Goal: Information Seeking & Learning: Learn about a topic

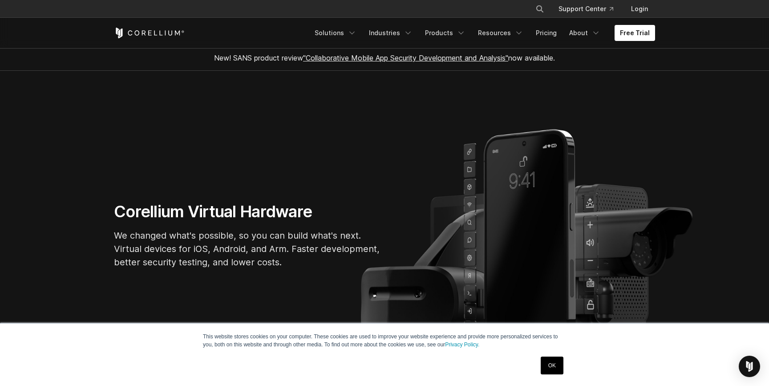
scroll to position [5, 0]
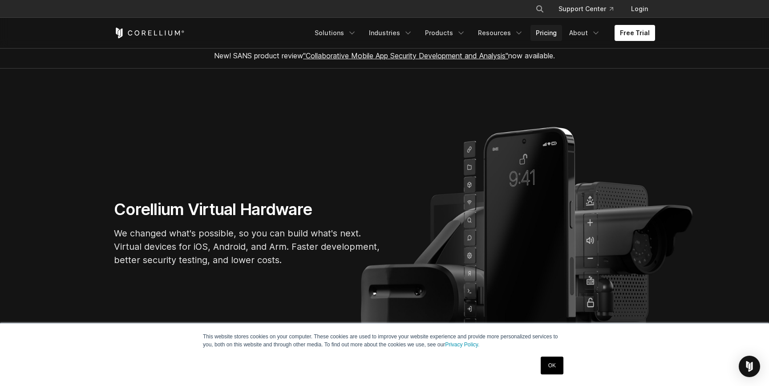
click at [554, 35] on link "Pricing" at bounding box center [546, 33] width 32 height 16
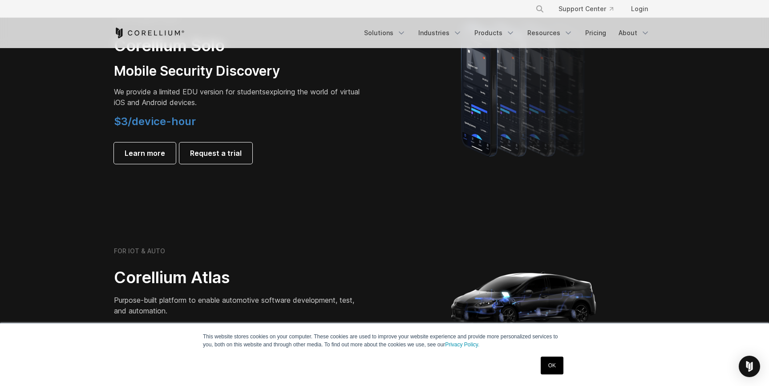
scroll to position [668, 0]
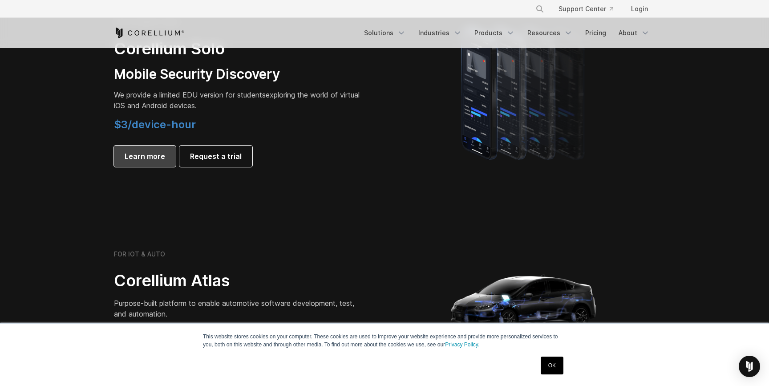
click at [163, 162] on link "Learn more" at bounding box center [145, 156] width 62 height 21
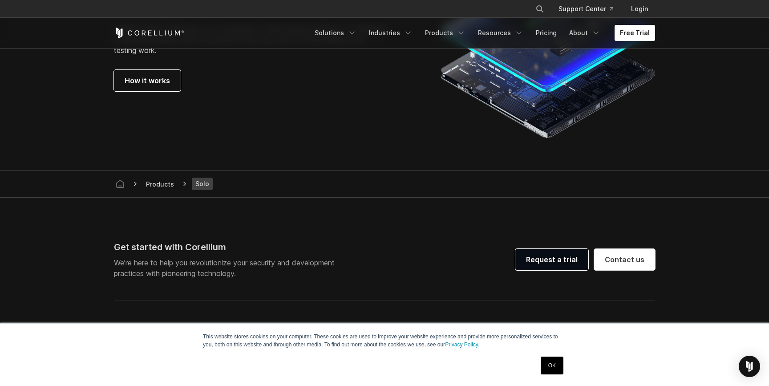
scroll to position [1675, 0]
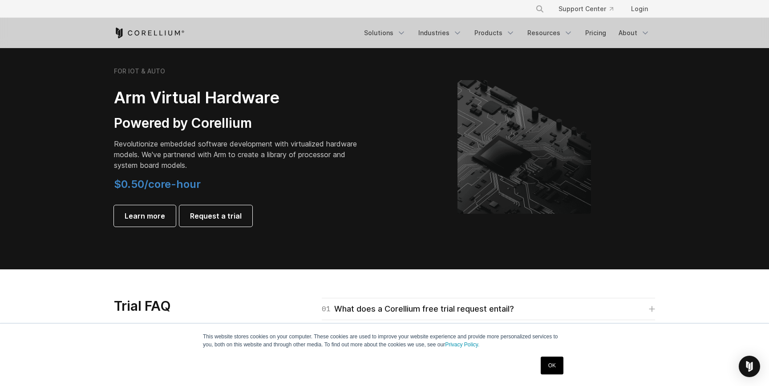
scroll to position [1092, 0]
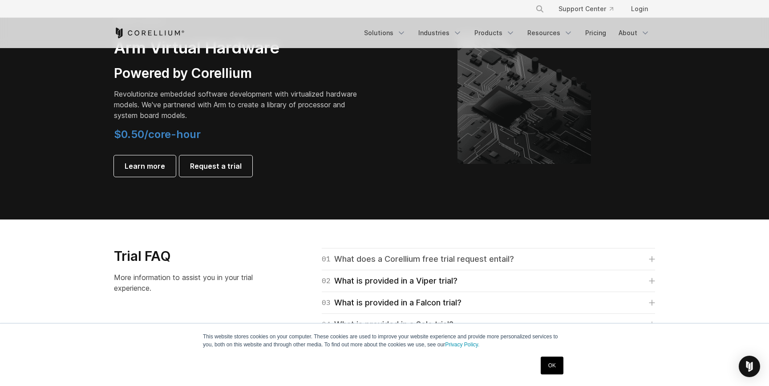
click at [386, 260] on div "01 What does a Corellium free trial request entail?" at bounding box center [418, 259] width 192 height 12
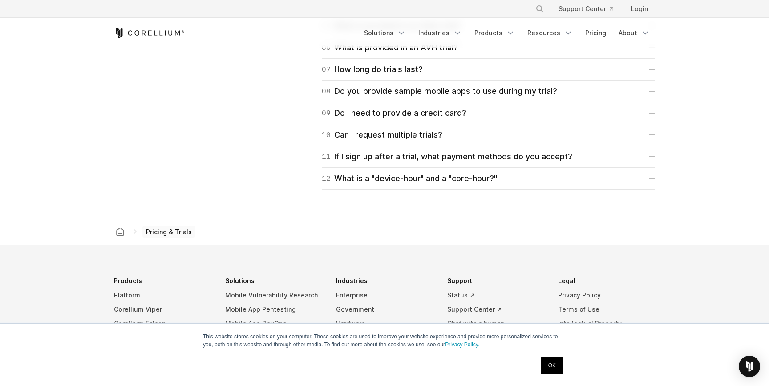
scroll to position [1546, 0]
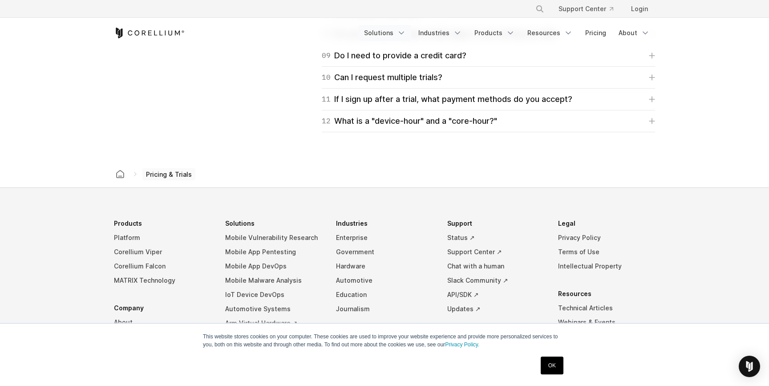
click at [411, 32] on link "Solutions" at bounding box center [385, 33] width 53 height 16
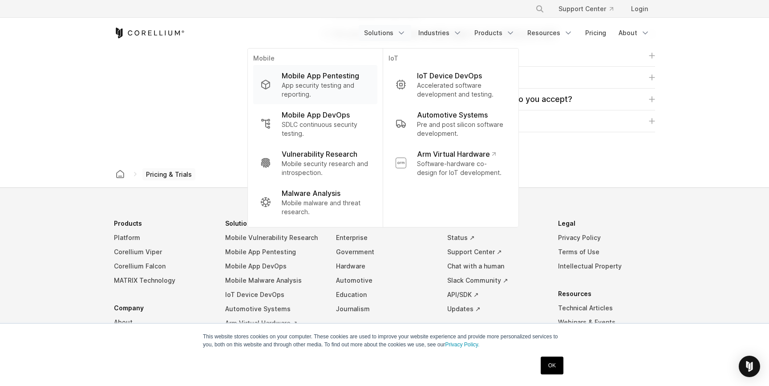
click at [353, 78] on p "Mobile App Pentesting" at bounding box center [320, 75] width 77 height 11
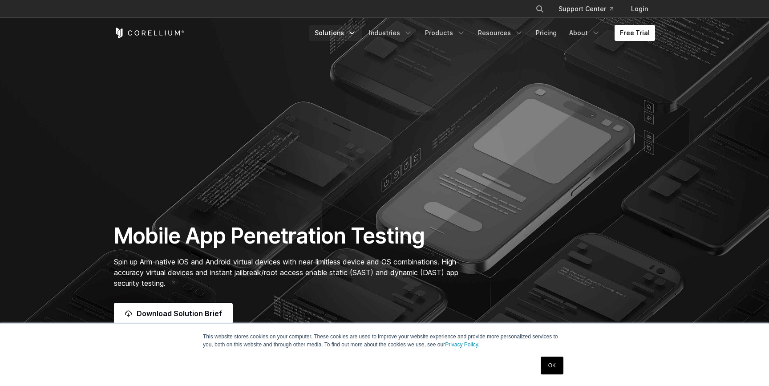
click at [352, 28] on link "Solutions" at bounding box center [335, 33] width 53 height 16
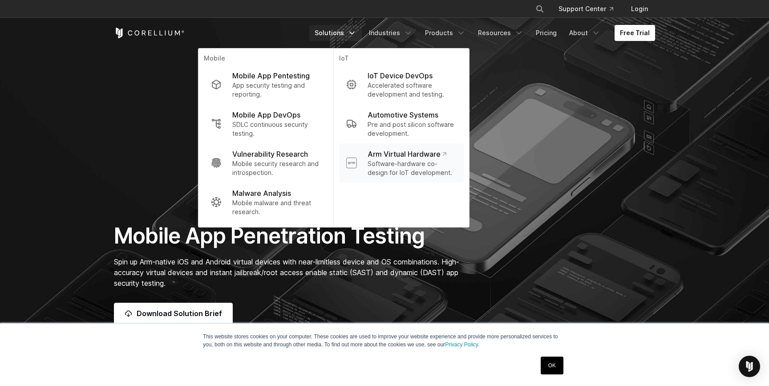
click at [404, 150] on p "Arm Virtual Hardware" at bounding box center [407, 154] width 79 height 11
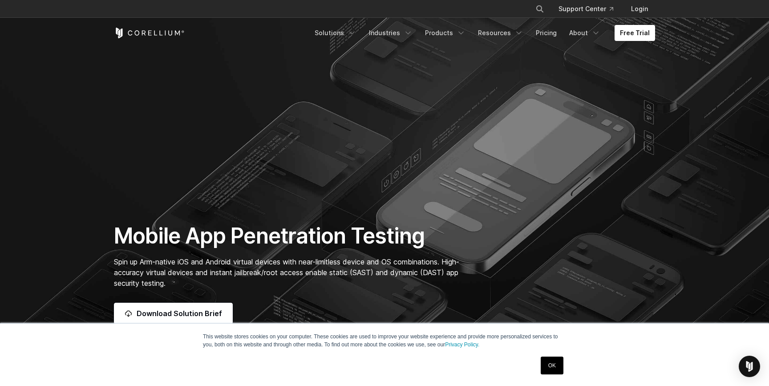
click at [424, 33] on ul "Solutions Mobile IoT" at bounding box center [482, 33] width 346 height 16
click at [413, 33] on icon "Navigation Menu" at bounding box center [408, 32] width 9 height 9
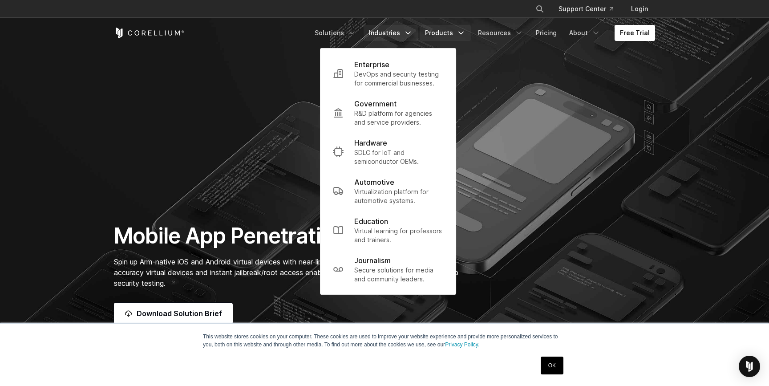
click at [453, 35] on link "Products" at bounding box center [445, 33] width 51 height 16
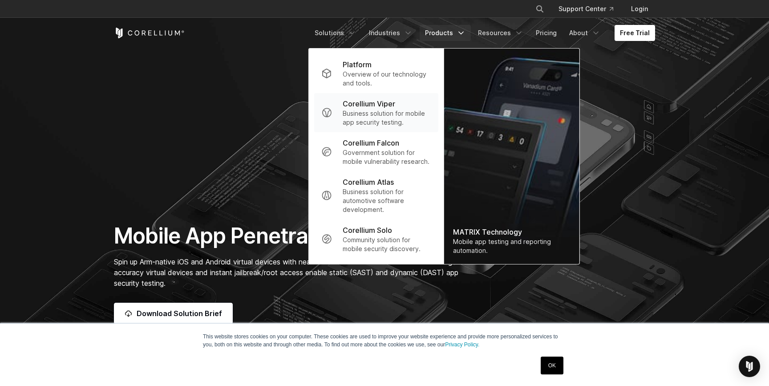
scroll to position [23, 0]
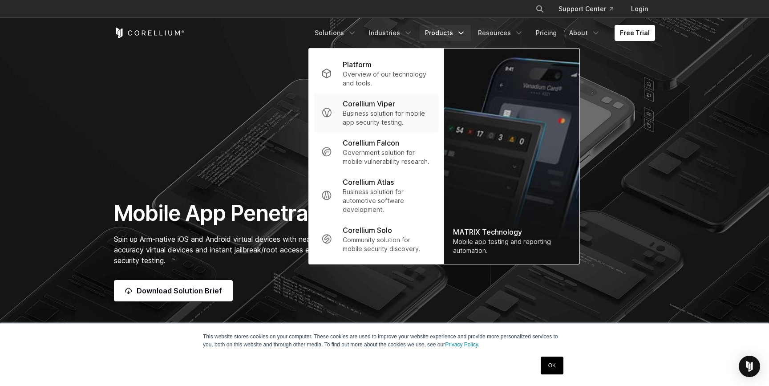
click at [418, 127] on link "Corellium Viper Business solution for mobile app security testing." at bounding box center [376, 112] width 124 height 39
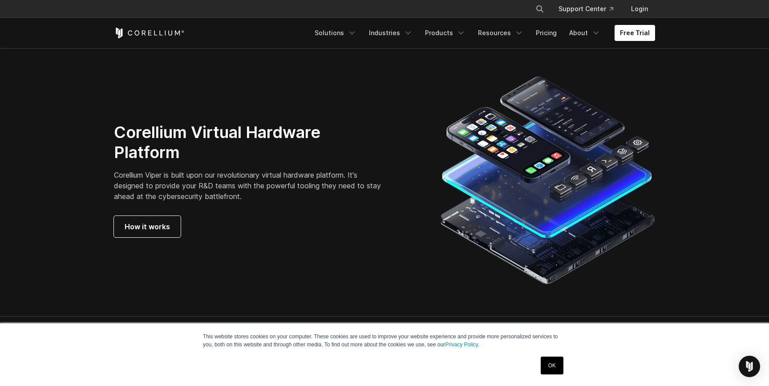
scroll to position [2470, 0]
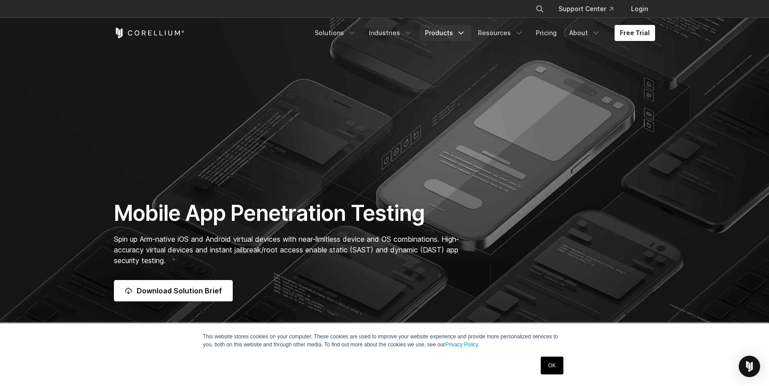
scroll to position [11, 0]
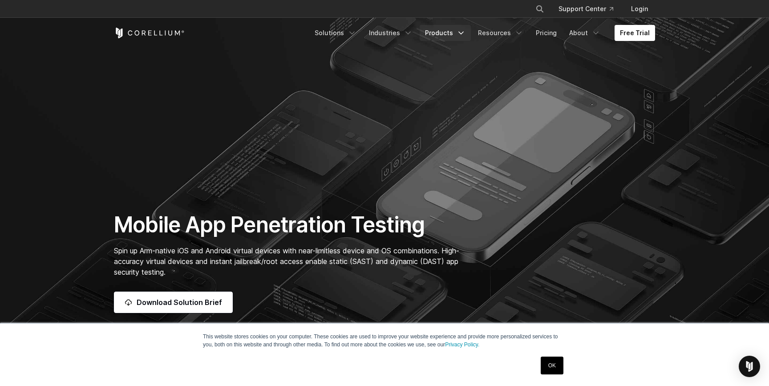
click at [445, 29] on link "Products" at bounding box center [445, 33] width 51 height 16
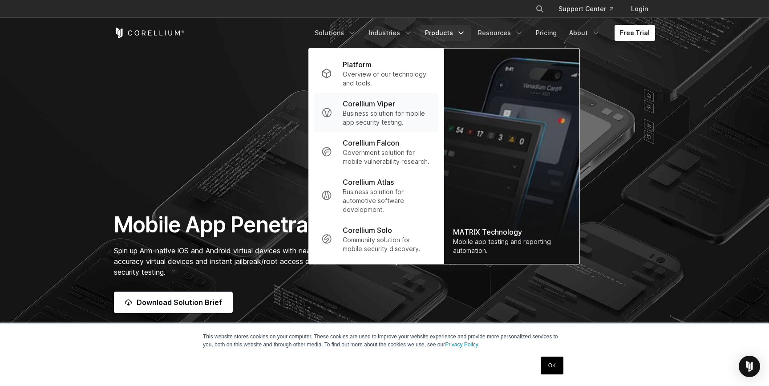
click at [388, 117] on p "Business solution for mobile app security testing." at bounding box center [387, 118] width 89 height 18
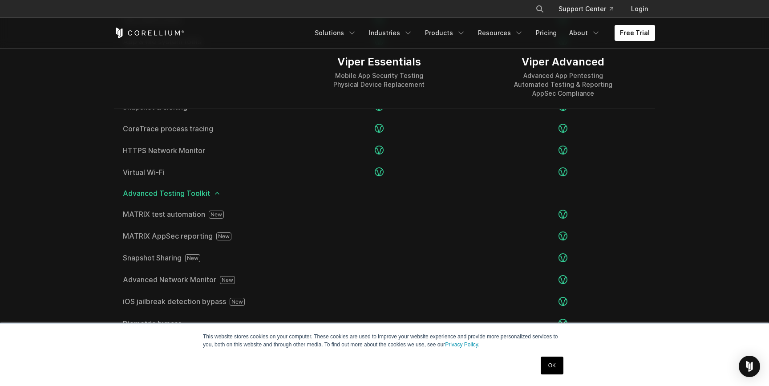
scroll to position [1440, 0]
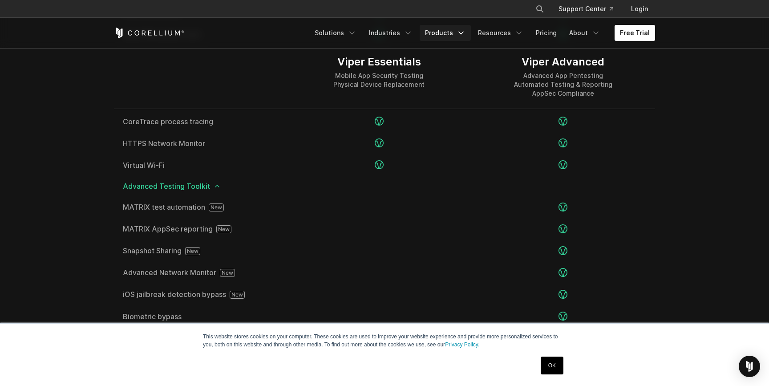
click at [456, 26] on link "Products" at bounding box center [445, 33] width 51 height 16
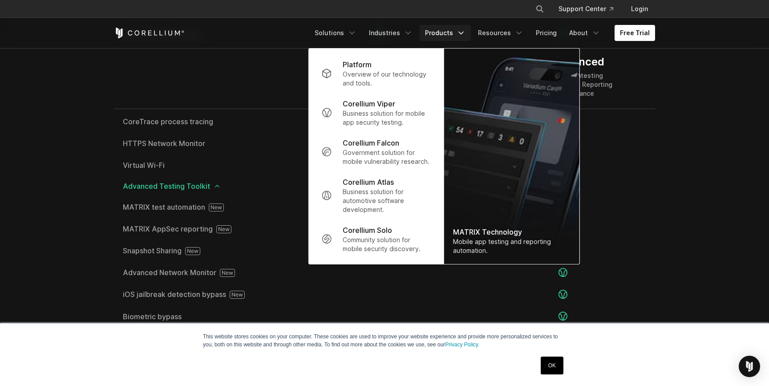
click at [287, 88] on div "Viper Essentials Mobile App Security Testing Physical Device Replacement" at bounding box center [379, 76] width 184 height 64
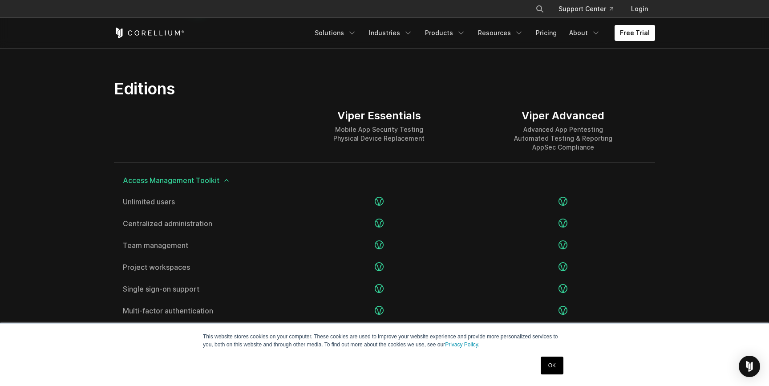
scroll to position [1036, 0]
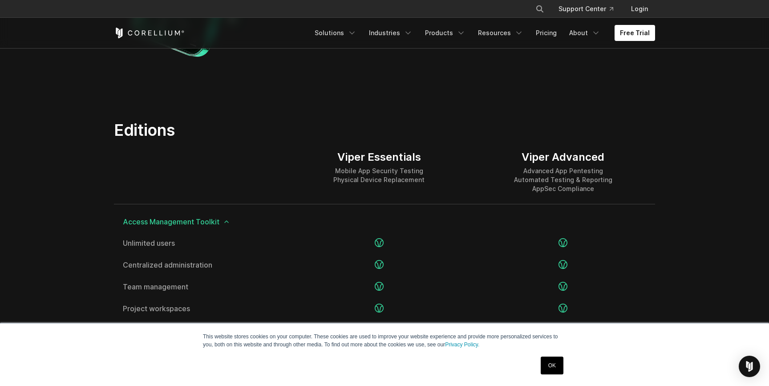
click at [224, 221] on icon at bounding box center [226, 221] width 7 height 7
click at [218, 237] on div "Essential Testing Toolkit" at bounding box center [384, 242] width 541 height 20
click at [211, 243] on icon at bounding box center [212, 242] width 7 height 7
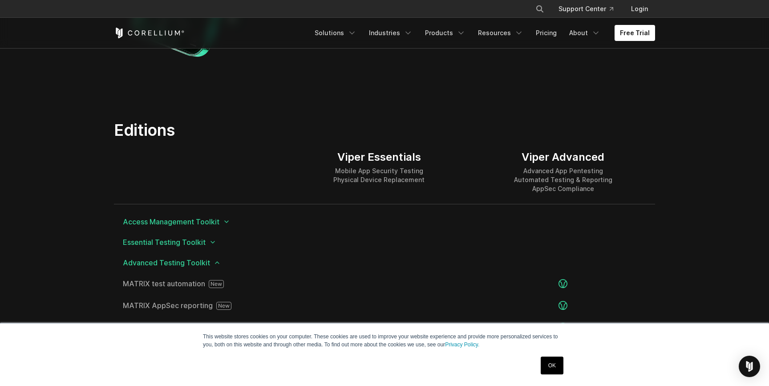
scroll to position [1052, 0]
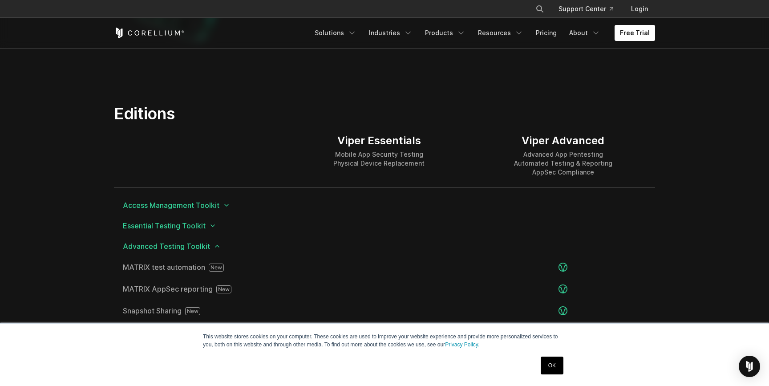
click at [211, 243] on span "Advanced Testing Toolkit" at bounding box center [384, 246] width 523 height 7
click at [211, 247] on span "Advanced Testing Toolkit" at bounding box center [384, 246] width 523 height 7
click at [214, 246] on icon at bounding box center [217, 246] width 7 height 7
click at [202, 271] on div "Deployment Options" at bounding box center [384, 266] width 541 height 20
click at [199, 268] on icon at bounding box center [199, 266] width 7 height 7
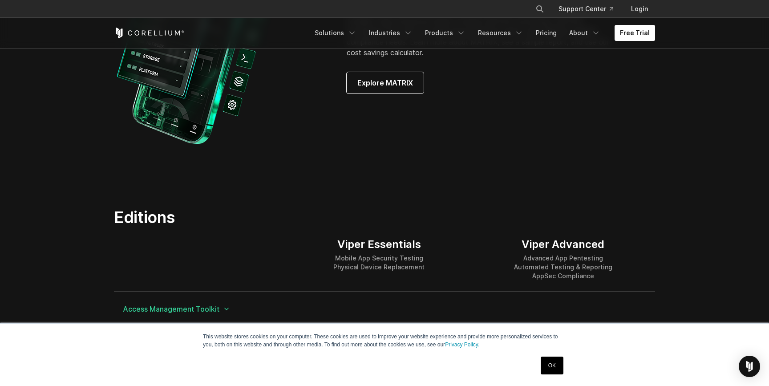
scroll to position [819, 0]
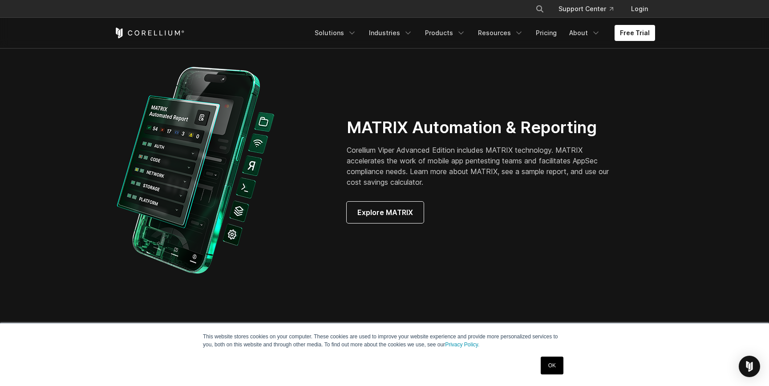
click at [487, 158] on p "Corellium Viper Advanced Edition includes MATRIX technology. MATRIX accelerates…" at bounding box center [484, 166] width 275 height 43
drag, startPoint x: 487, startPoint y: 158, endPoint x: 442, endPoint y: 158, distance: 45.4
click at [442, 158] on p "Corellium Viper Advanced Edition includes MATRIX technology. MATRIX accelerates…" at bounding box center [484, 166] width 275 height 43
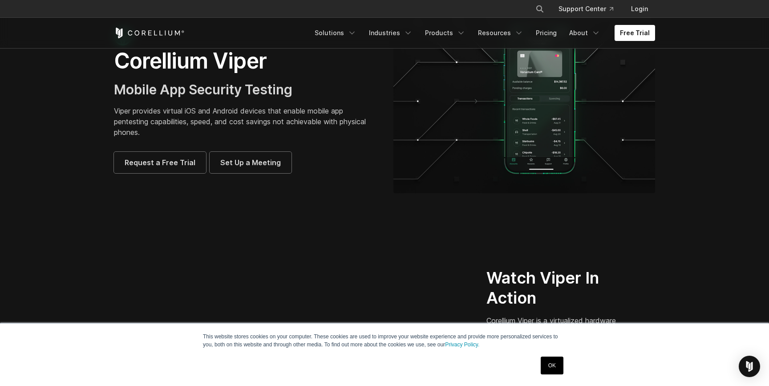
scroll to position [0, 0]
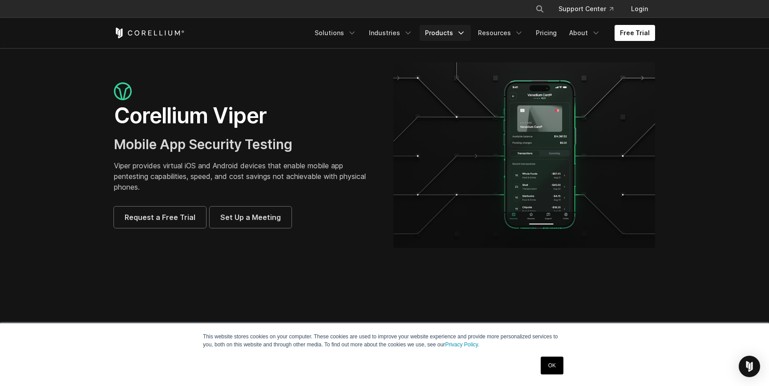
click at [451, 32] on link "Products" at bounding box center [445, 33] width 51 height 16
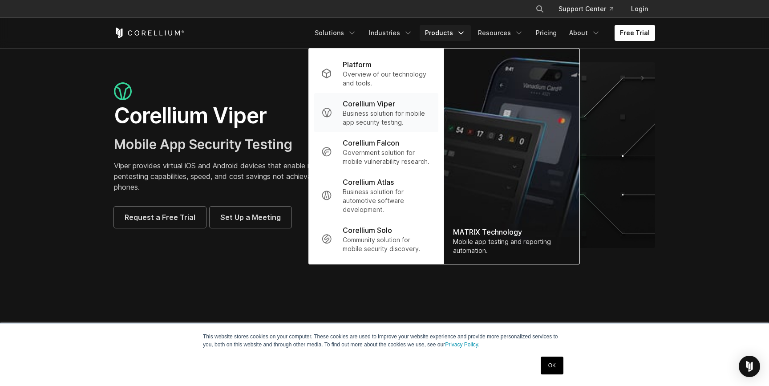
click at [400, 113] on p "Business solution for mobile app security testing." at bounding box center [387, 118] width 89 height 18
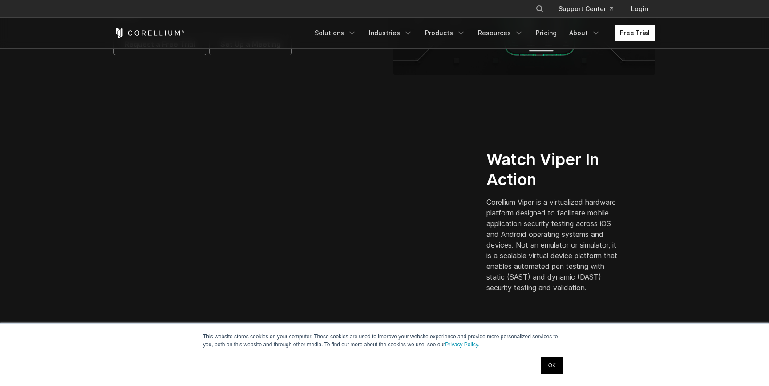
scroll to position [166, 0]
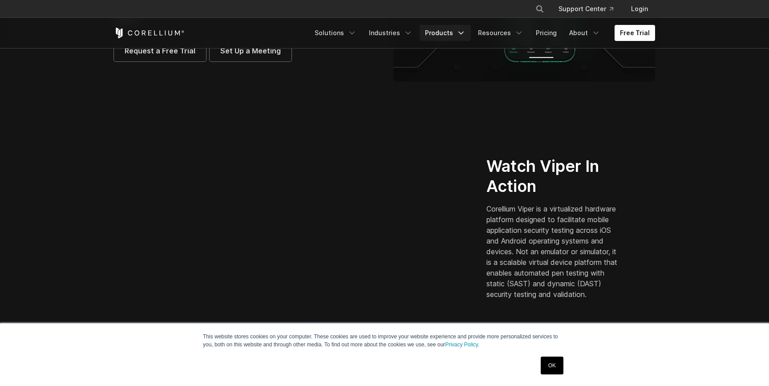
click at [448, 40] on link "Products" at bounding box center [445, 33] width 51 height 16
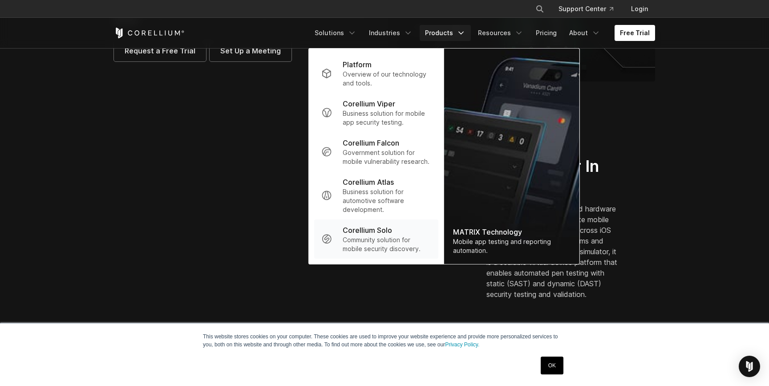
click at [403, 239] on p "Community solution for mobile security discovery." at bounding box center [387, 244] width 89 height 18
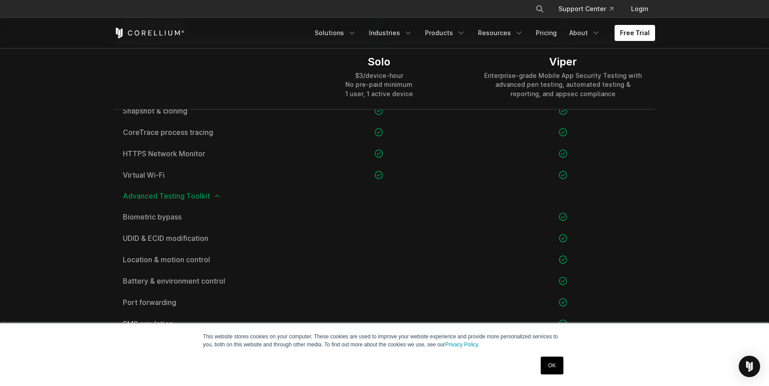
scroll to position [796, 0]
click at [201, 192] on span "Advanced Testing Toolkit" at bounding box center [384, 193] width 523 height 7
drag, startPoint x: 201, startPoint y: 192, endPoint x: 129, endPoint y: 192, distance: 72.1
click at [129, 192] on span "Advanced Testing Toolkit" at bounding box center [384, 193] width 523 height 7
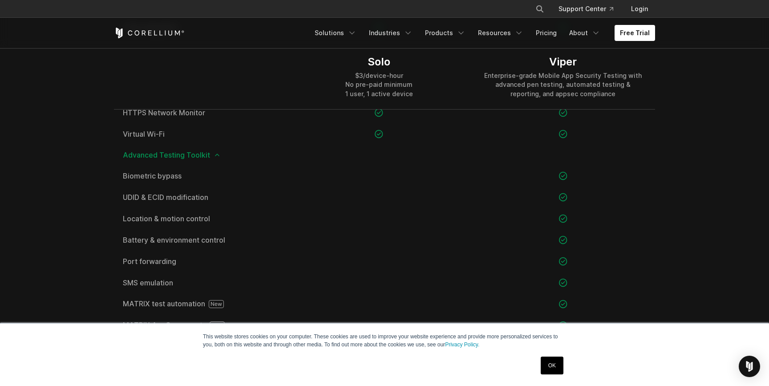
scroll to position [835, 0]
click at [165, 157] on span "Advanced Testing Toolkit" at bounding box center [384, 155] width 523 height 7
click at [218, 152] on icon at bounding box center [217, 155] width 7 height 7
click at [217, 158] on icon at bounding box center [217, 155] width 7 height 7
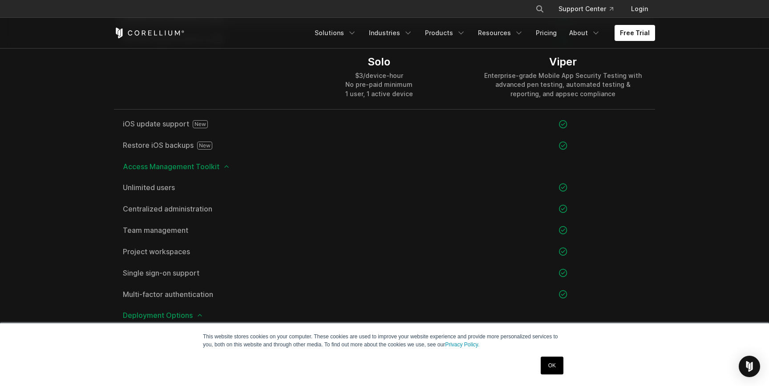
scroll to position [1122, 0]
click at [220, 164] on span "Access Management Toolkit" at bounding box center [384, 165] width 523 height 7
click at [227, 164] on icon at bounding box center [226, 165] width 7 height 7
click at [226, 164] on icon at bounding box center [226, 165] width 7 height 7
click at [221, 167] on span "Access Management Toolkit" at bounding box center [384, 165] width 523 height 7
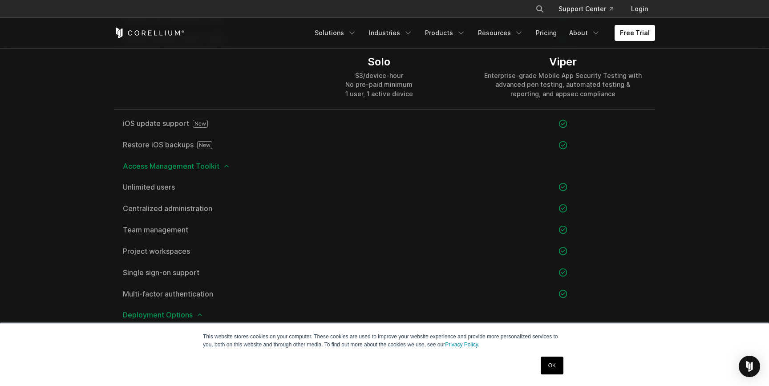
click at [223, 168] on icon at bounding box center [226, 165] width 7 height 7
click at [199, 187] on icon at bounding box center [199, 186] width 7 height 7
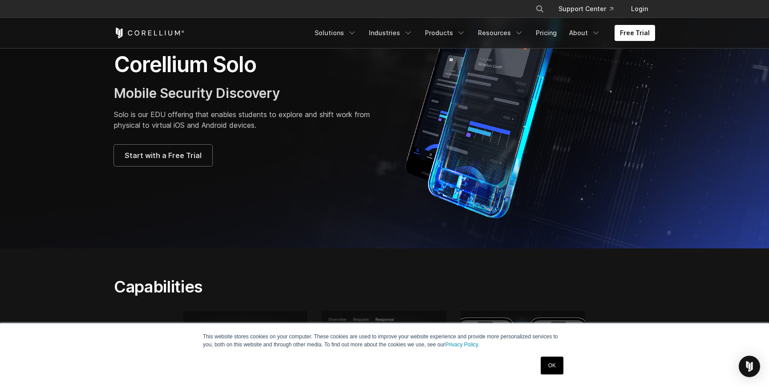
scroll to position [77, 0]
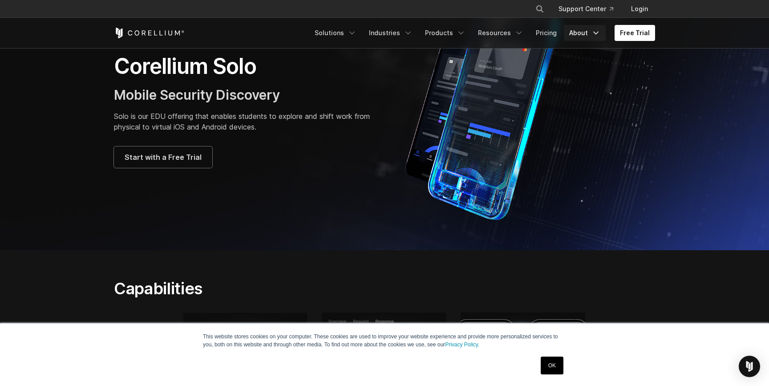
click at [580, 32] on link "About" at bounding box center [585, 33] width 42 height 16
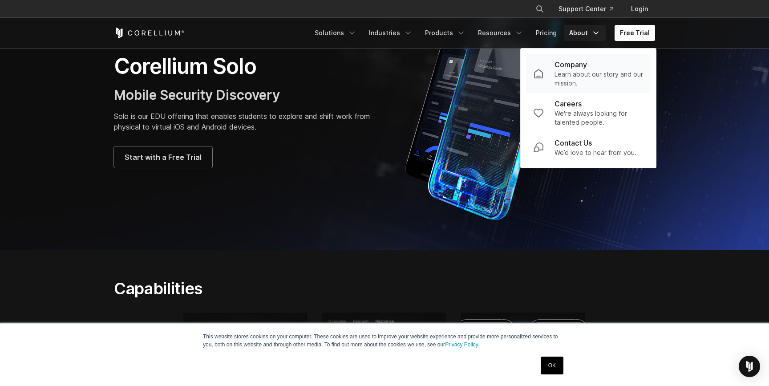
click at [577, 57] on link "Company Learn about our story and our mission." at bounding box center [588, 73] width 125 height 39
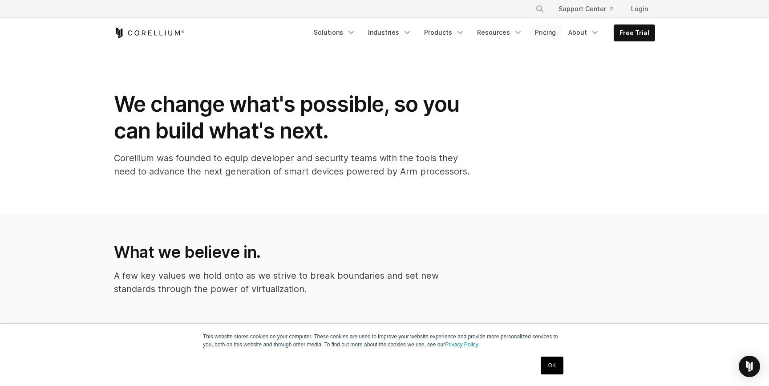
click at [555, 33] on link "Pricing" at bounding box center [546, 32] width 32 height 16
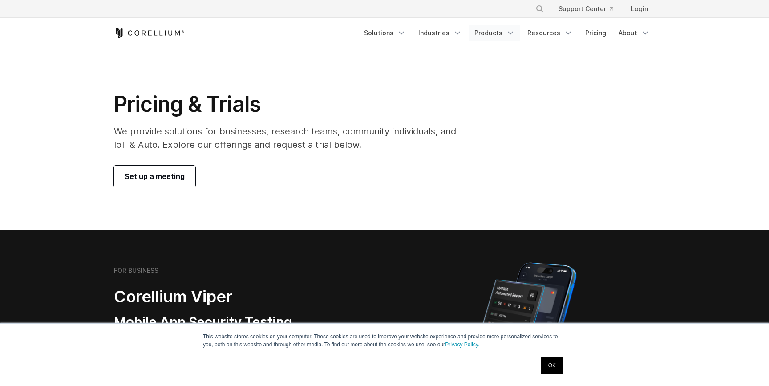
click at [504, 36] on link "Products" at bounding box center [494, 33] width 51 height 16
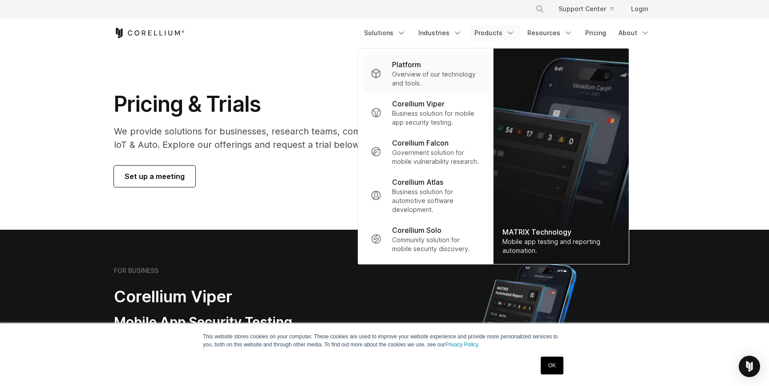
click at [472, 82] on p "Overview of our technology and tools." at bounding box center [436, 79] width 89 height 18
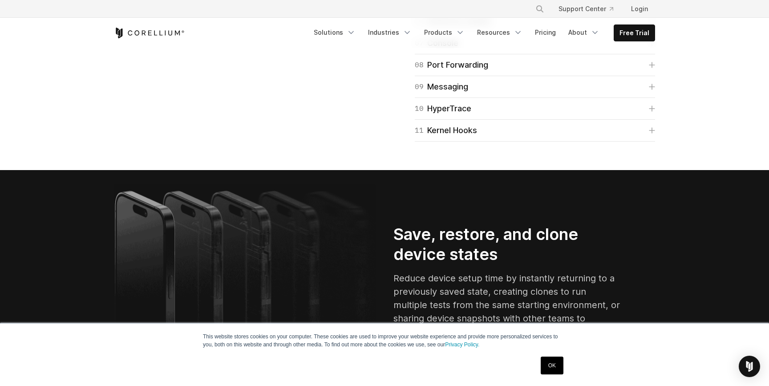
scroll to position [1530, 0]
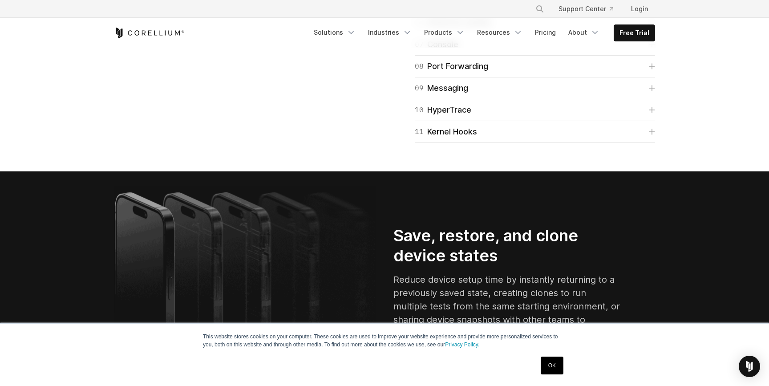
click at [655, 26] on icon at bounding box center [652, 23] width 6 height 6
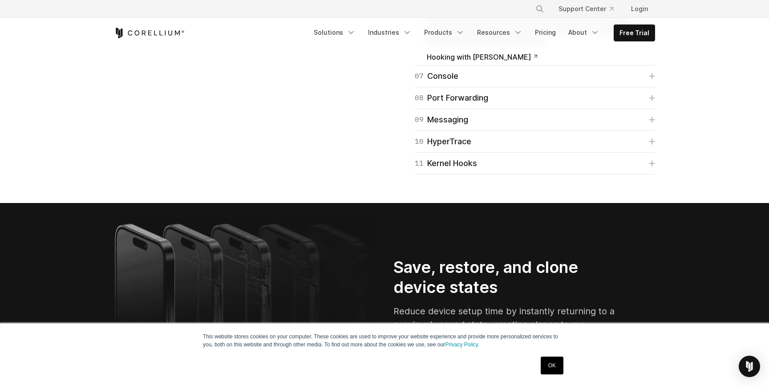
scroll to position [1553, 0]
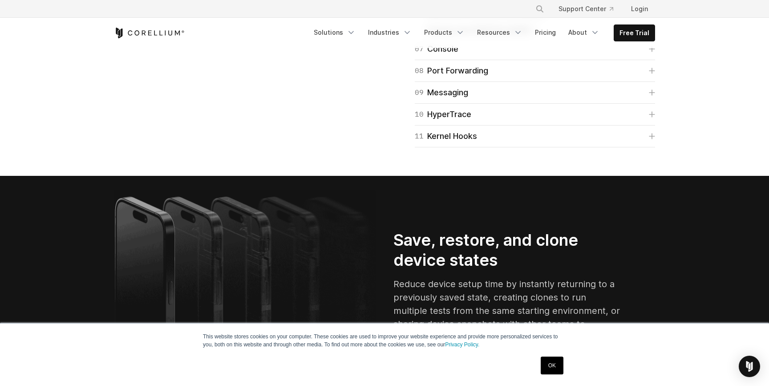
scroll to position [1612, 0]
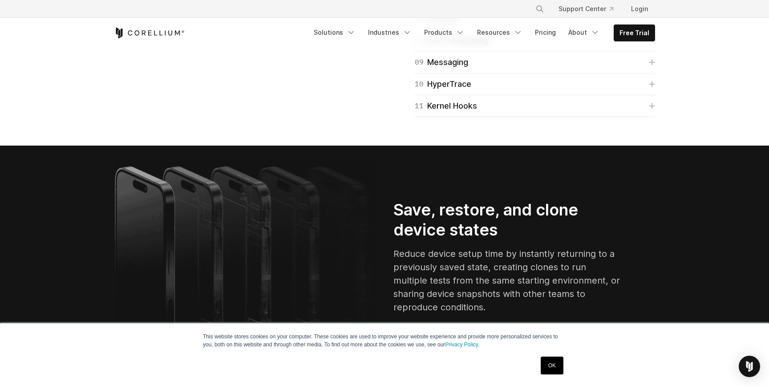
scroll to position [1738, 0]
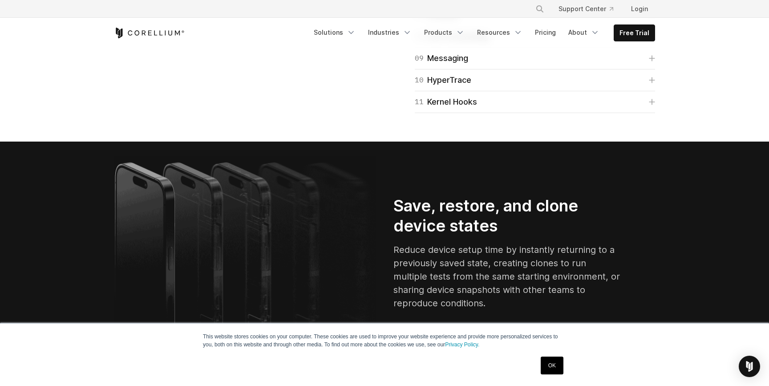
click at [652, 48] on div "08 Port Forwarding Enable port forwarding on iOS devices so they can interact i…" at bounding box center [535, 37] width 240 height 22
click at [653, 40] on icon at bounding box center [652, 36] width 6 height 6
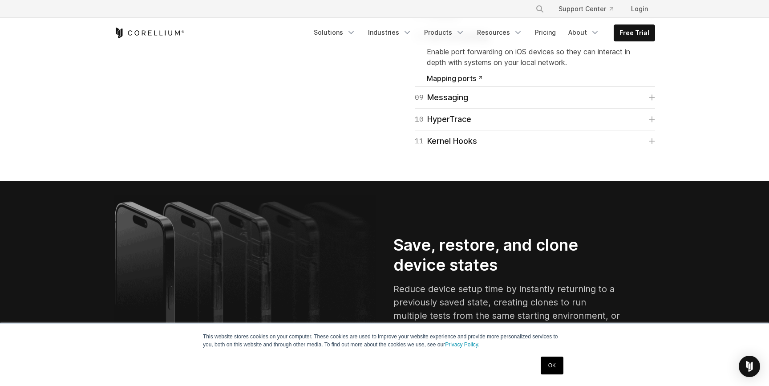
click at [652, 17] on icon at bounding box center [651, 14] width 5 height 5
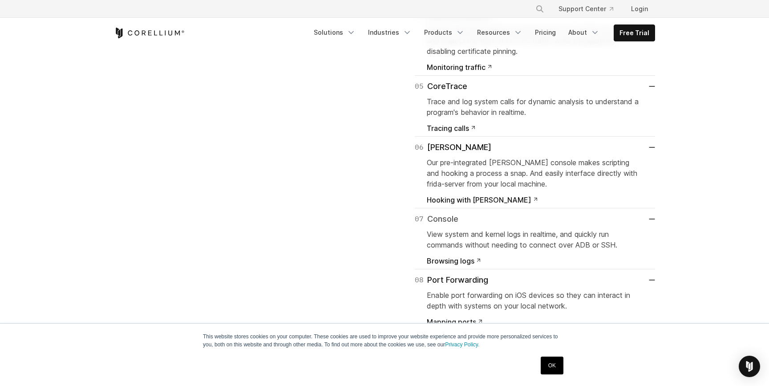
scroll to position [1529, 0]
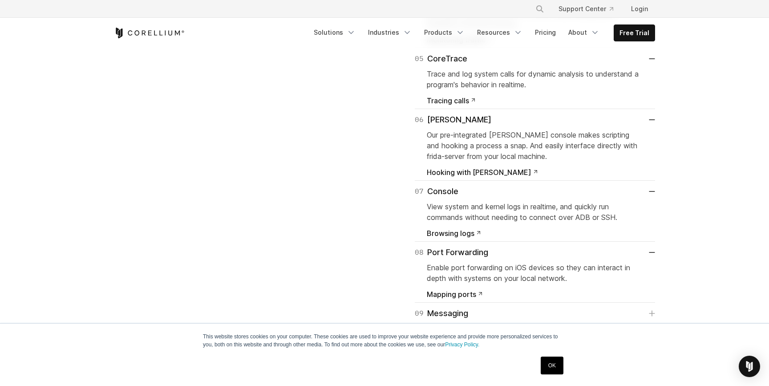
scroll to position [1585, 0]
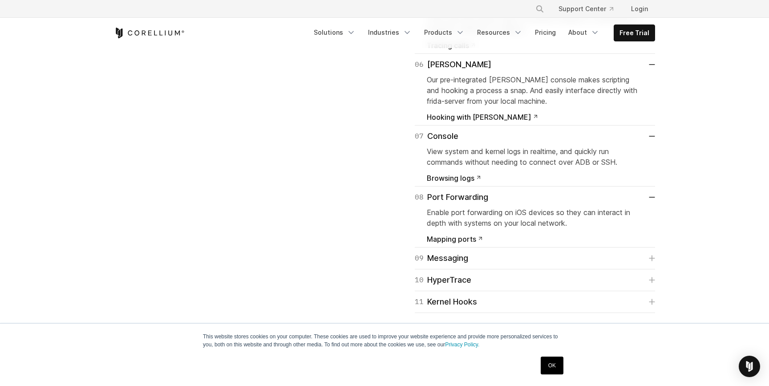
scroll to position [1673, 0]
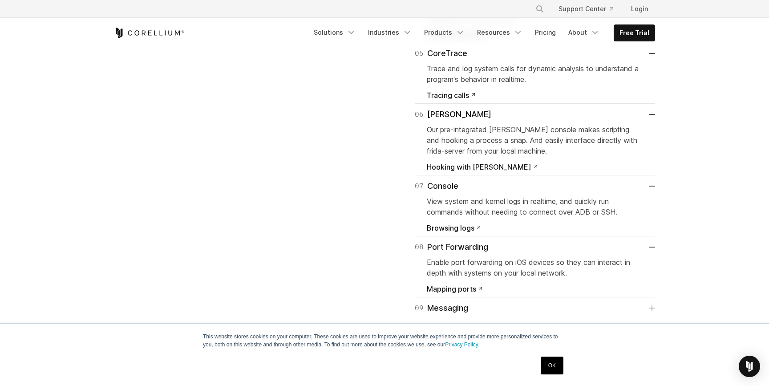
scroll to position [1558, 0]
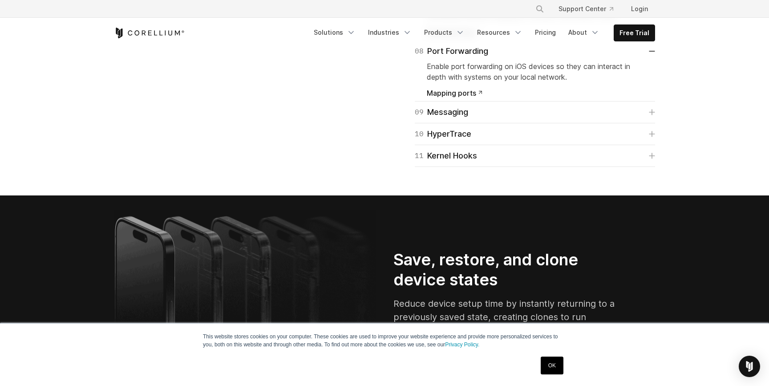
scroll to position [1722, 0]
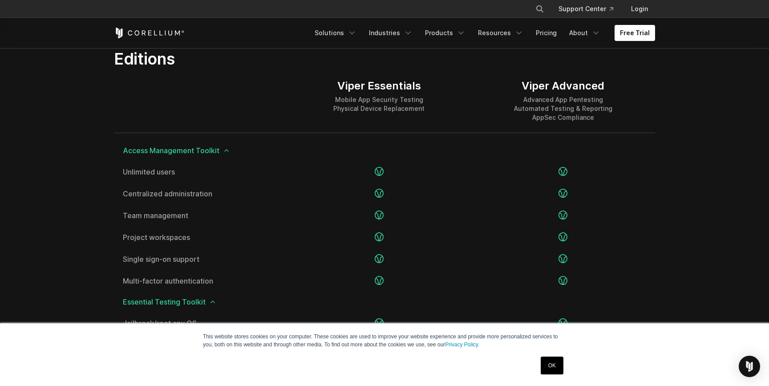
scroll to position [1087, 0]
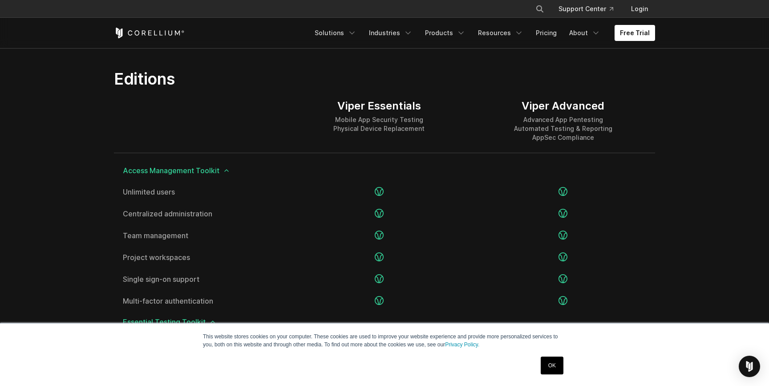
click at [176, 174] on span "Access Management Toolkit" at bounding box center [384, 170] width 523 height 7
click at [216, 165] on div "Access Management Toolkit" at bounding box center [384, 170] width 541 height 20
click at [226, 168] on icon at bounding box center [226, 170] width 7 height 7
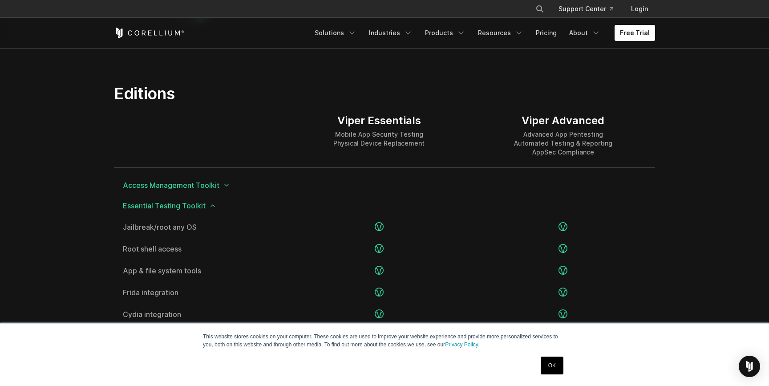
scroll to position [1055, 0]
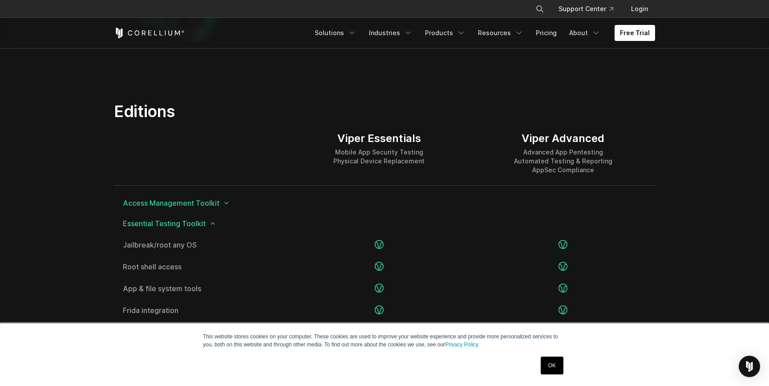
click at [216, 221] on span "Essential Testing Toolkit" at bounding box center [384, 223] width 523 height 7
click at [214, 222] on icon at bounding box center [212, 223] width 7 height 7
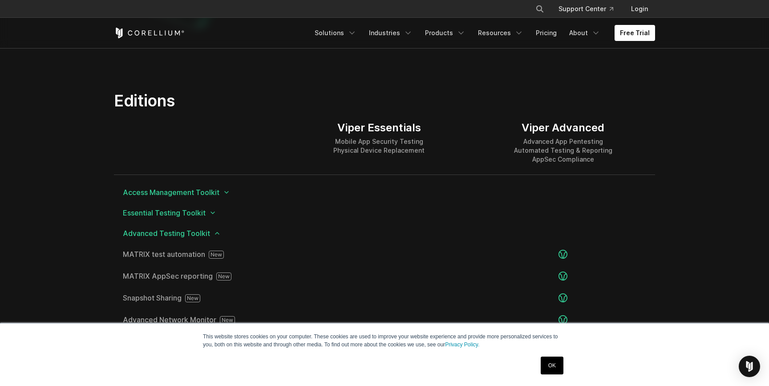
click at [214, 234] on icon at bounding box center [217, 233] width 7 height 7
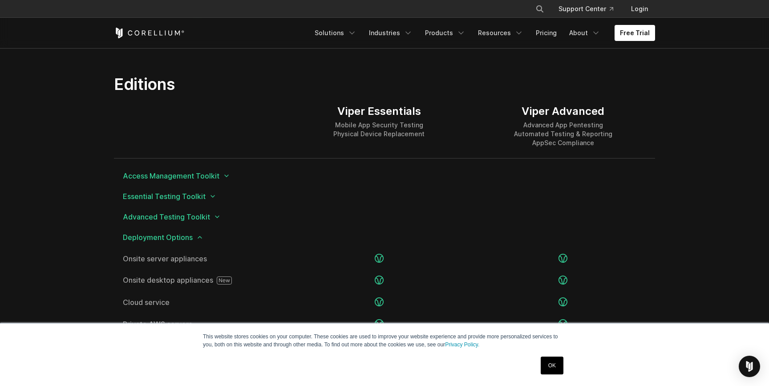
click at [200, 236] on icon at bounding box center [199, 237] width 7 height 7
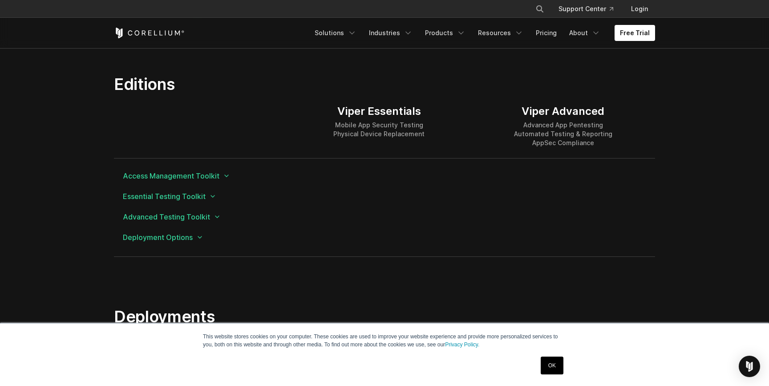
scroll to position [1121, 0]
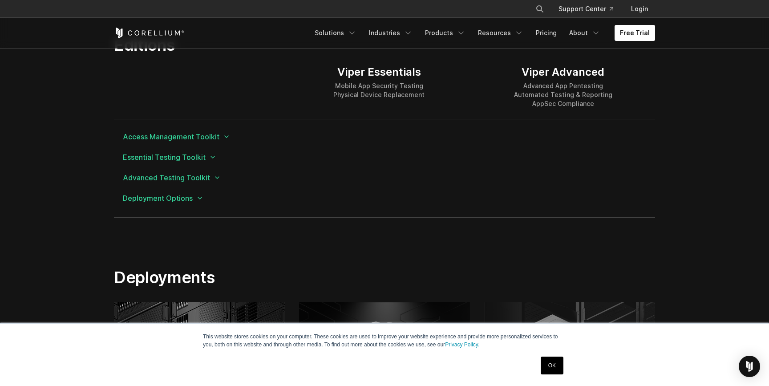
click at [200, 197] on icon at bounding box center [199, 197] width 7 height 7
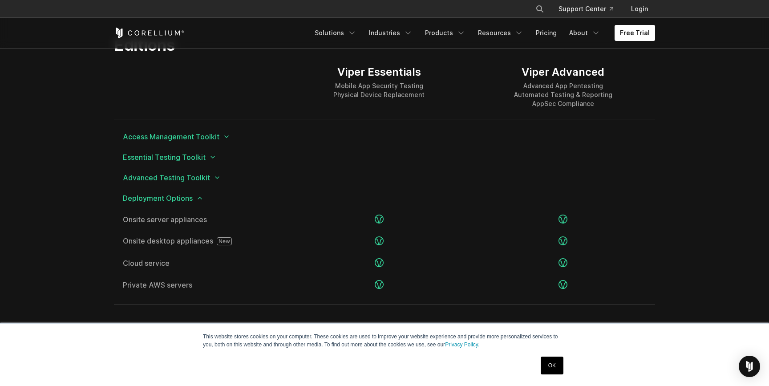
click at [214, 180] on icon at bounding box center [217, 177] width 7 height 7
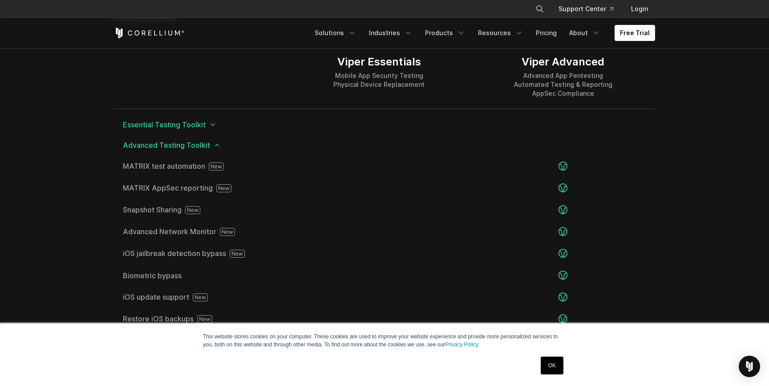
scroll to position [1156, 0]
click at [209, 125] on icon at bounding box center [212, 122] width 7 height 7
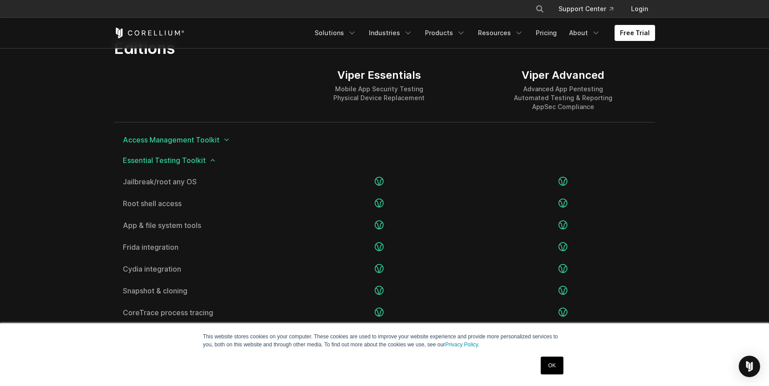
scroll to position [1118, 0]
click at [222, 134] on div "Access Management Toolkit" at bounding box center [384, 139] width 541 height 20
click at [222, 135] on div "Access Management Toolkit" at bounding box center [384, 139] width 541 height 20
click at [224, 136] on icon at bounding box center [226, 139] width 7 height 7
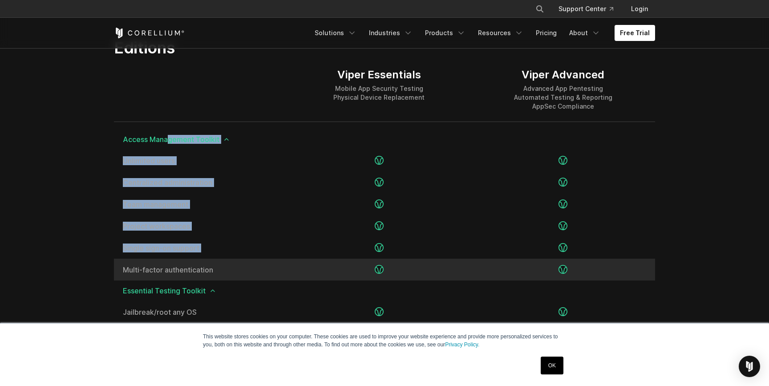
drag, startPoint x: 119, startPoint y: 132, endPoint x: 212, endPoint y: 261, distance: 158.7
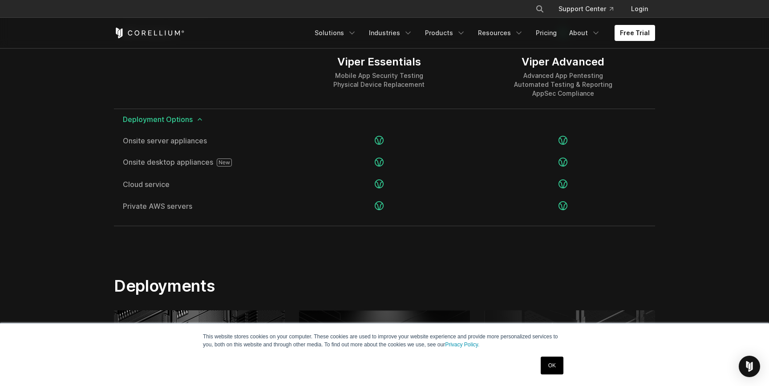
scroll to position [1818, 0]
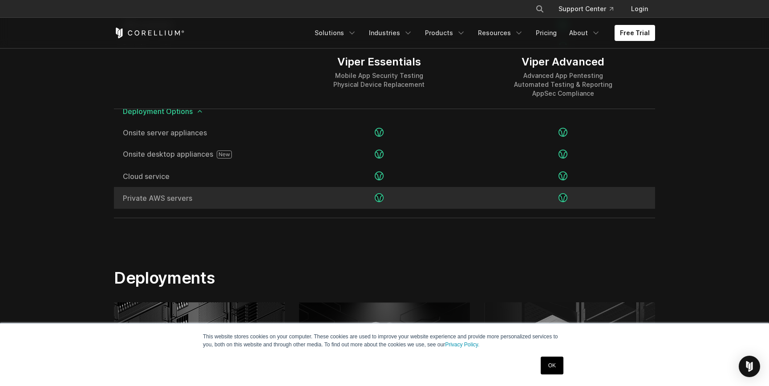
click at [215, 201] on span "Private AWS servers" at bounding box center [200, 197] width 155 height 7
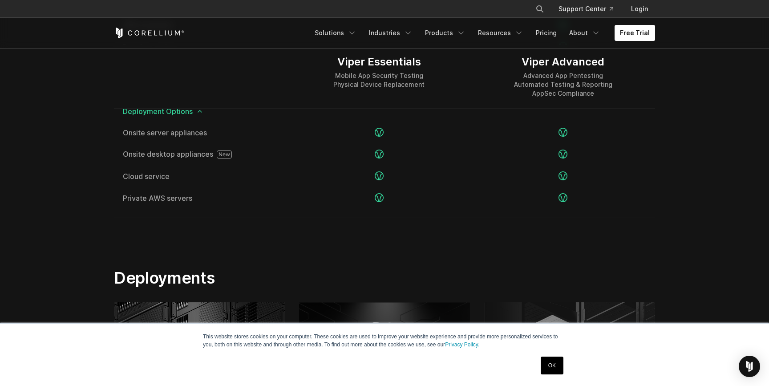
copy div "Access Management Toolkit Unlimited users Centralized administration Team manag…"
